Goal: Information Seeking & Learning: Understand process/instructions

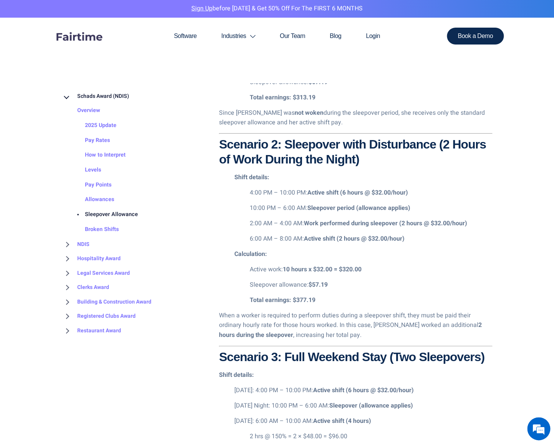
scroll to position [1149, 0]
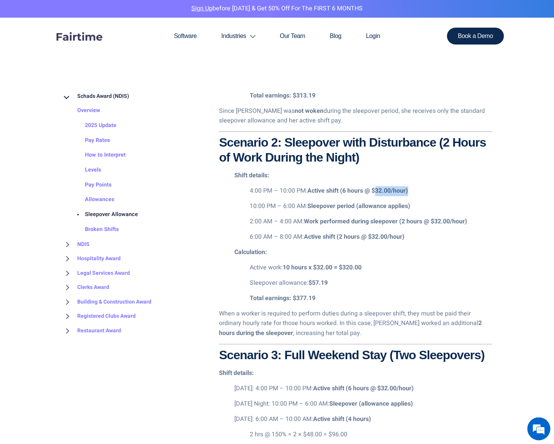
drag, startPoint x: 375, startPoint y: 191, endPoint x: 409, endPoint y: 190, distance: 33.8
click at [408, 190] on strong "Active shift (6 hours @ $32.00/hour)" at bounding box center [357, 190] width 101 height 9
drag, startPoint x: 400, startPoint y: 223, endPoint x: 482, endPoint y: 223, distance: 81.8
click at [482, 223] on p "2:00 AM – 4:00 AM: Work performed during sleepover (2 hours @ $32.00/hour)" at bounding box center [371, 222] width 242 height 10
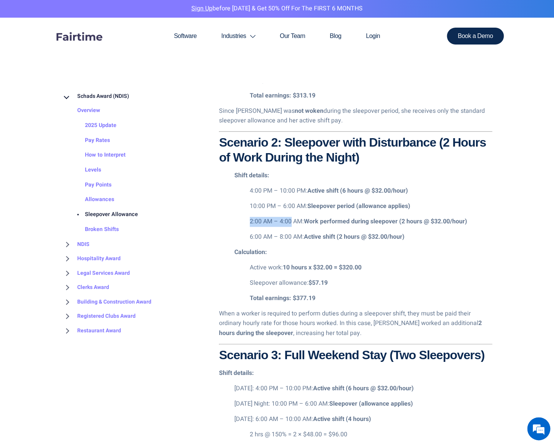
drag, startPoint x: 250, startPoint y: 222, endPoint x: 290, endPoint y: 221, distance: 40.0
click at [290, 221] on p "2:00 AM – 4:00 AM: Work performed during sleepover (2 hours @ $32.00/hour)" at bounding box center [371, 222] width 242 height 10
drag, startPoint x: 248, startPoint y: 237, endPoint x: 293, endPoint y: 238, distance: 44.9
click at [291, 237] on ul "4:00 PM – 10:00 PM: Active shift (6 hours @ $32.00/hour) 10:00 PM – 6:00 AM: Sl…" at bounding box center [363, 214] width 258 height 56
drag, startPoint x: 290, startPoint y: 269, endPoint x: 296, endPoint y: 268, distance: 6.2
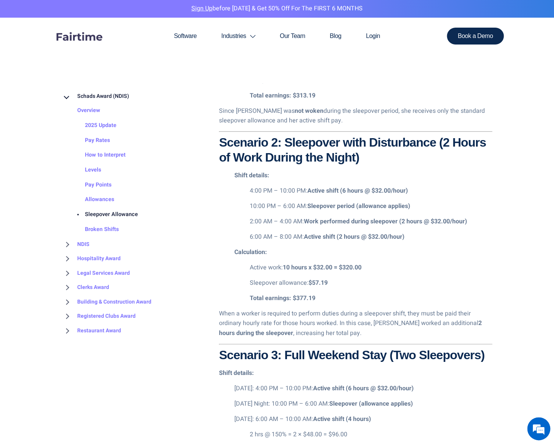
click at [290, 269] on strong "10 hours x $32.00 = $320.00" at bounding box center [322, 267] width 79 height 9
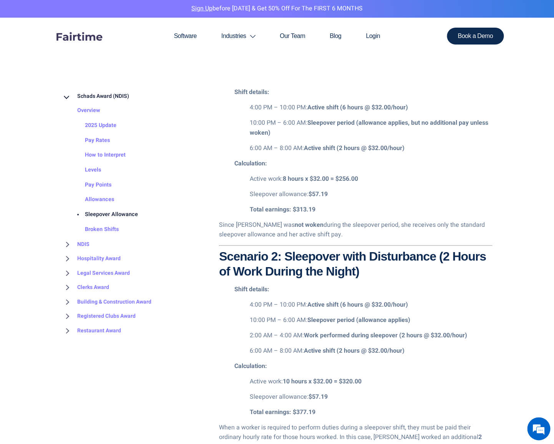
scroll to position [1034, 0]
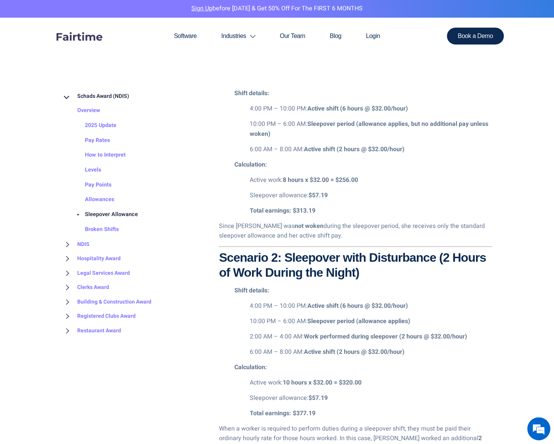
click at [291, 180] on strong "8 hours x $32.00 = $256.00" at bounding box center [320, 179] width 75 height 9
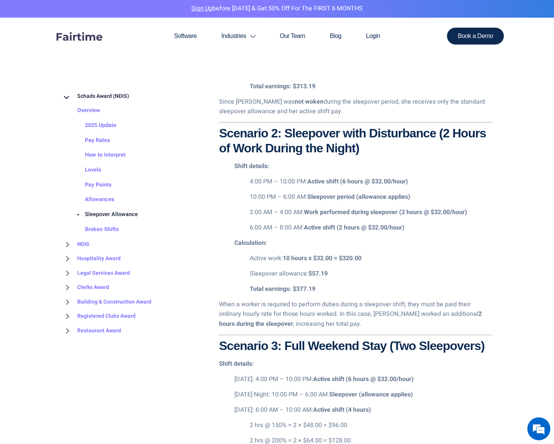
scroll to position [1200, 0]
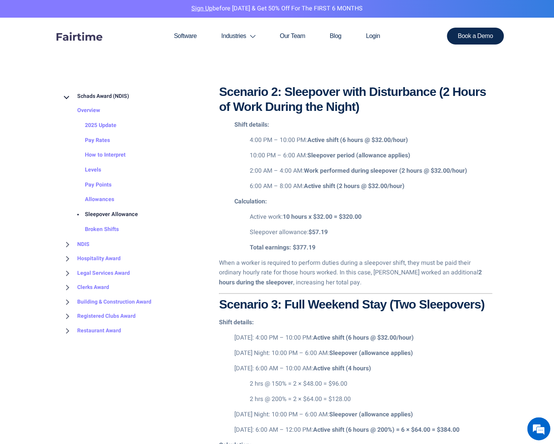
click at [321, 233] on strong "$57.19" at bounding box center [317, 232] width 19 height 9
click at [319, 247] on p "Total earnings: $377.19" at bounding box center [371, 248] width 242 height 10
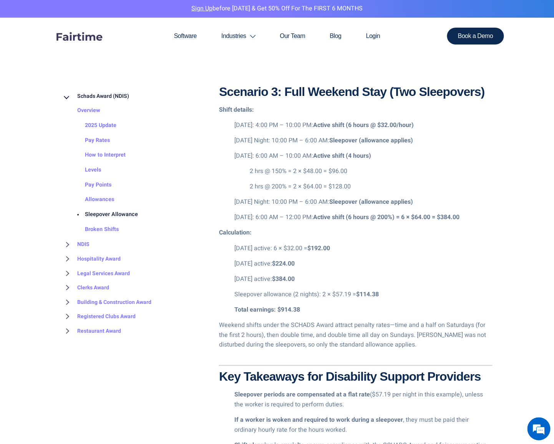
scroll to position [1417, 0]
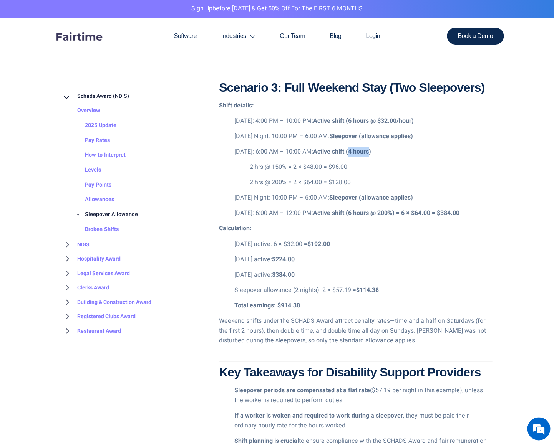
drag, startPoint x: 355, startPoint y: 152, endPoint x: 377, endPoint y: 152, distance: 21.9
click at [371, 152] on strong "Active shift (4 hours)" at bounding box center [342, 151] width 58 height 9
click at [428, 170] on p "2 hrs @ 150% = 2 × $48.00 = $96.00" at bounding box center [371, 167] width 242 height 10
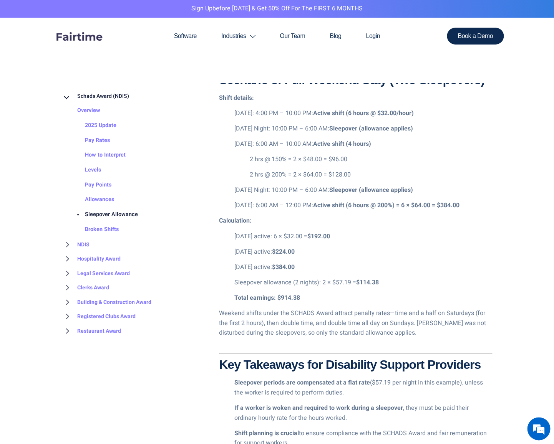
scroll to position [1425, 0]
drag, startPoint x: 350, startPoint y: 205, endPoint x: 396, endPoint y: 204, distance: 46.1
click at [396, 204] on strong "Active shift (6 hours @ 200%) = 6 × $64.00 = $384.00" at bounding box center [386, 204] width 146 height 9
click at [417, 206] on strong "Active shift (6 hours @ 200%) = 6 × $64.00 = $384.00" at bounding box center [386, 204] width 146 height 9
drag, startPoint x: 354, startPoint y: 173, endPoint x: 245, endPoint y: 175, distance: 108.3
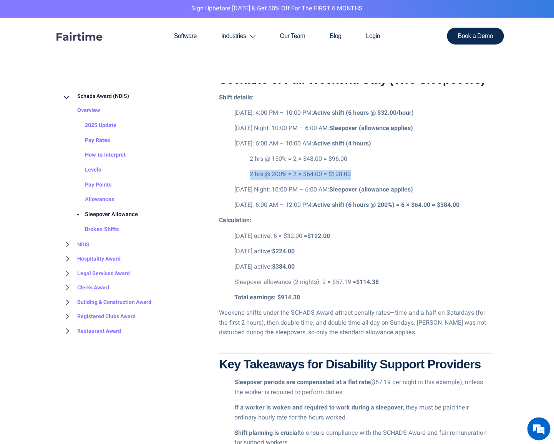
click at [245, 175] on ul "2 hrs @ 150% = 2 × $48.00 = $96.00 2 hrs @ 200% = 2 × $64.00 = $128.00" at bounding box center [363, 166] width 258 height 25
click at [294, 253] on strong "$224.00" at bounding box center [283, 250] width 23 height 9
drag, startPoint x: 352, startPoint y: 173, endPoint x: 238, endPoint y: 175, distance: 114.0
click at [238, 175] on ul "2 hrs @ 150% = 2 × $48.00 = $96.00 2 hrs @ 200% = 2 × $64.00 = $128.00" at bounding box center [363, 166] width 258 height 25
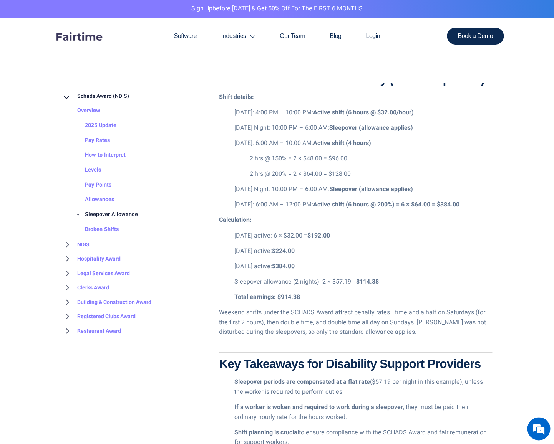
click at [435, 278] on p "Sleepover allowance (2 nights): 2 × $57.19 = $114.38" at bounding box center [363, 282] width 258 height 10
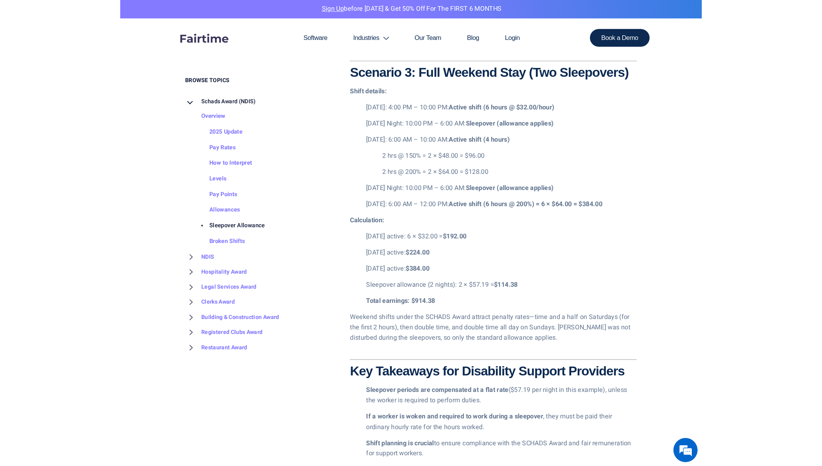
scroll to position [1379, 0]
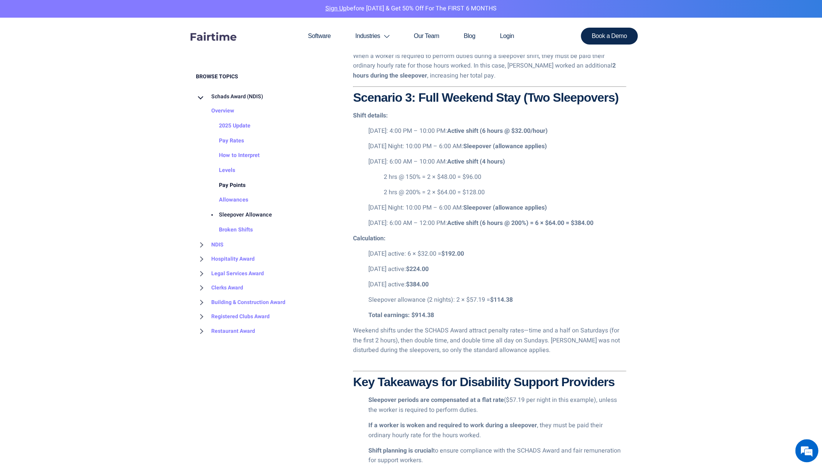
click at [240, 182] on link "Pay Points" at bounding box center [224, 185] width 42 height 15
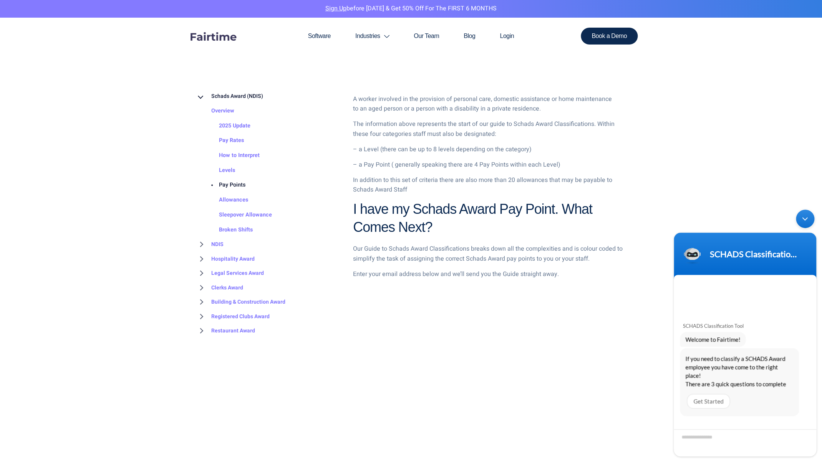
scroll to position [641, 0]
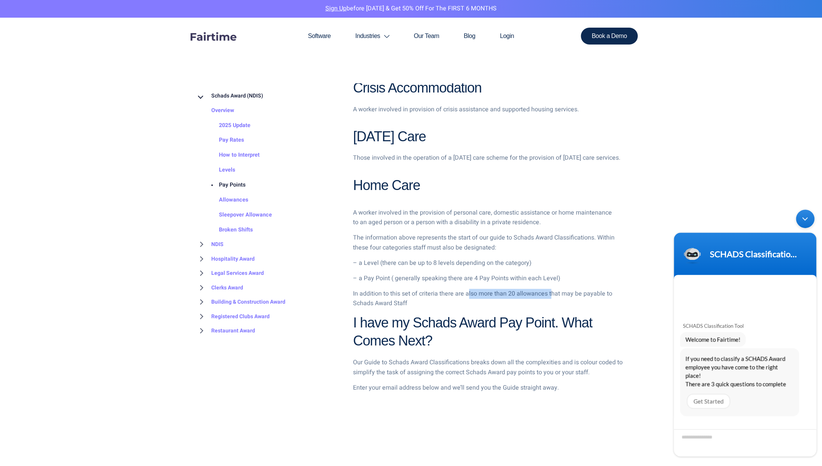
drag, startPoint x: 468, startPoint y: 293, endPoint x: 557, endPoint y: 290, distance: 89.5
click at [550, 292] on p "In addition to this set of criteria there are also more than 20 allowances that…" at bounding box center [484, 299] width 263 height 20
click at [575, 281] on p "– a Pay Point ( generally speaking there are 4 Pay Points within each Level)" at bounding box center [484, 278] width 263 height 10
